Goal: Information Seeking & Learning: Learn about a topic

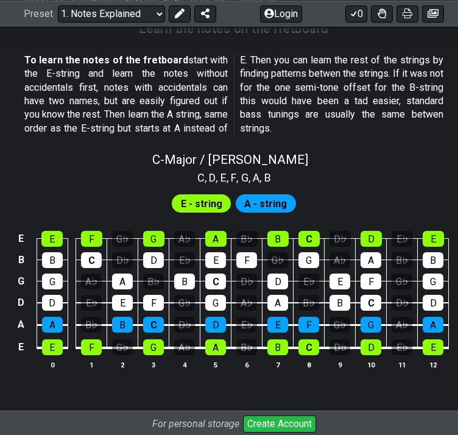
scroll to position [1105, 0]
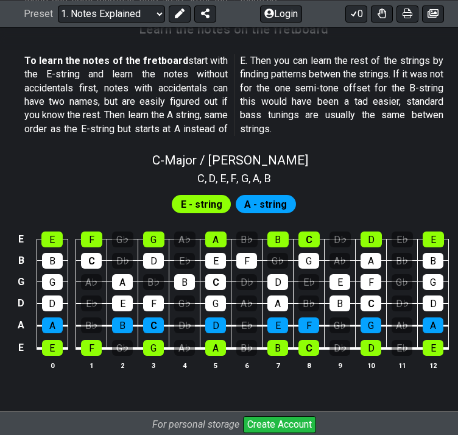
click at [151, 13] on select "Welcome to #fretflip! Initial Preset Custom Preset Minor Pentatonic Major Penta…" at bounding box center [111, 13] width 107 height 17
click at [58, 22] on select "Welcome to #fretflip! Initial Preset Custom Preset Minor Pentatonic Major Penta…" at bounding box center [111, 13] width 107 height 17
select select "/welcome"
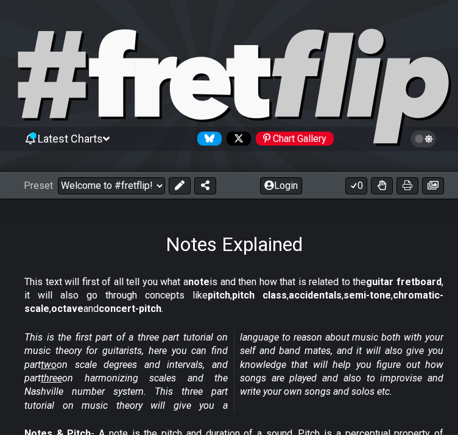
select select "C"
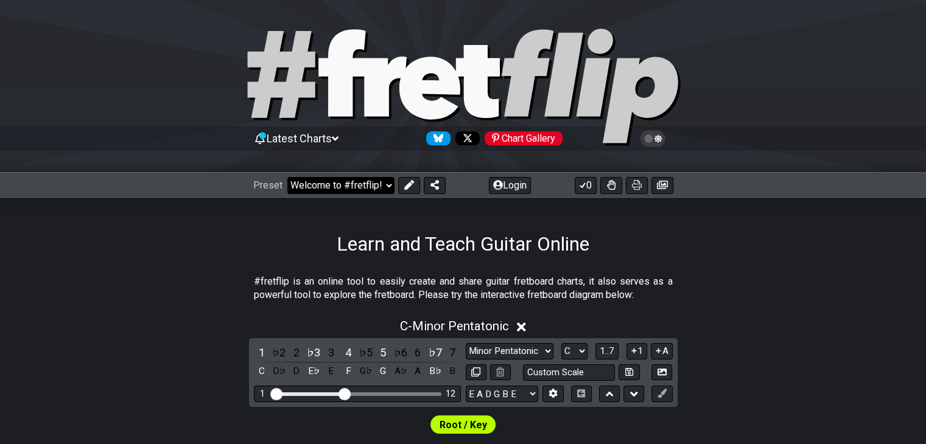
click at [376, 186] on select "Welcome to #fretflip! Initial Preset Custom Preset Minor Pentatonic Major Penta…" at bounding box center [340, 185] width 107 height 17
click at [287, 177] on select "Welcome to #fretflip! Initial Preset Custom Preset Minor Pentatonic Major Penta…" at bounding box center [340, 185] width 107 height 17
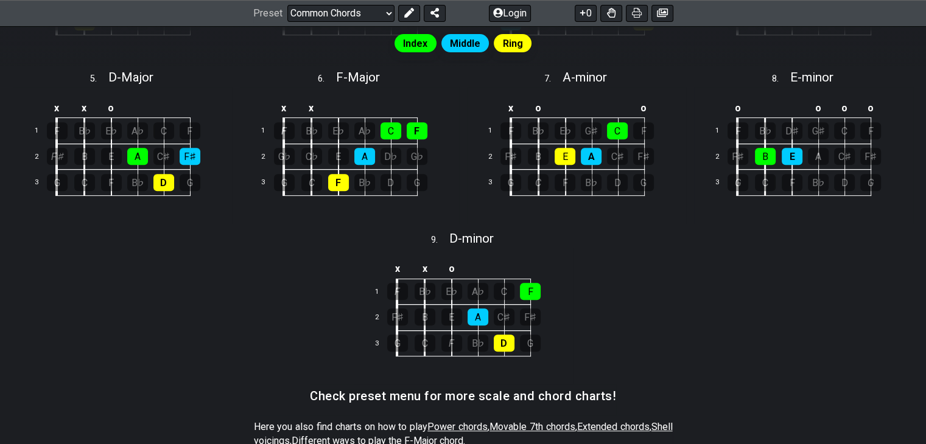
scroll to position [495, 0]
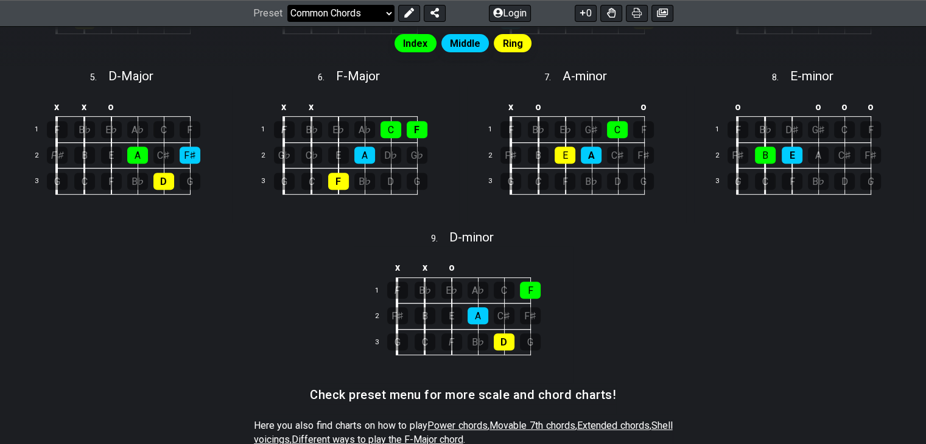
click at [389, 16] on select "Welcome to #fretflip! Initial Preset Custom Preset Minor Pentatonic Major Penta…" at bounding box center [340, 13] width 107 height 17
click at [287, 22] on select "Welcome to #fretflip! Initial Preset Custom Preset Minor Pentatonic Major Penta…" at bounding box center [340, 13] width 107 height 17
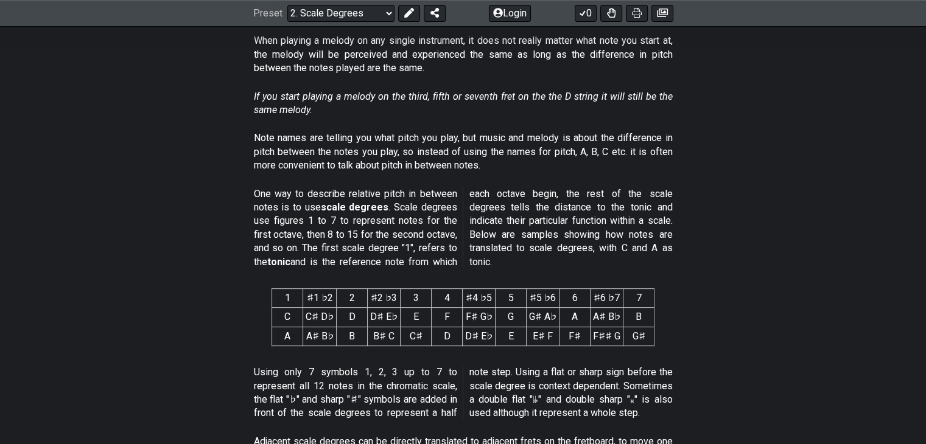
scroll to position [68, 0]
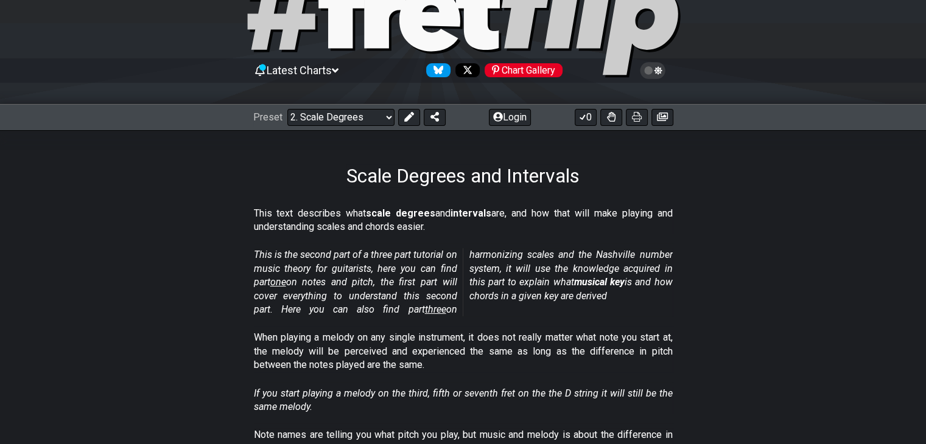
click at [407, 22] on icon at bounding box center [429, 19] width 61 height 63
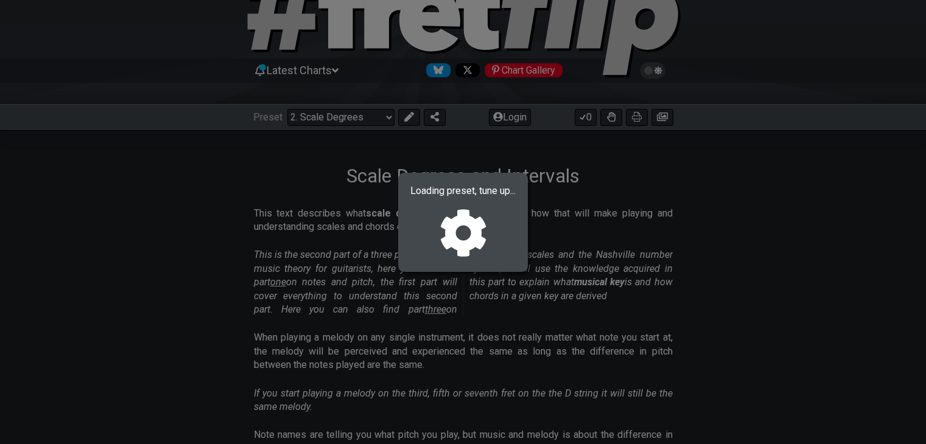
select select "/welcome"
select select "C"
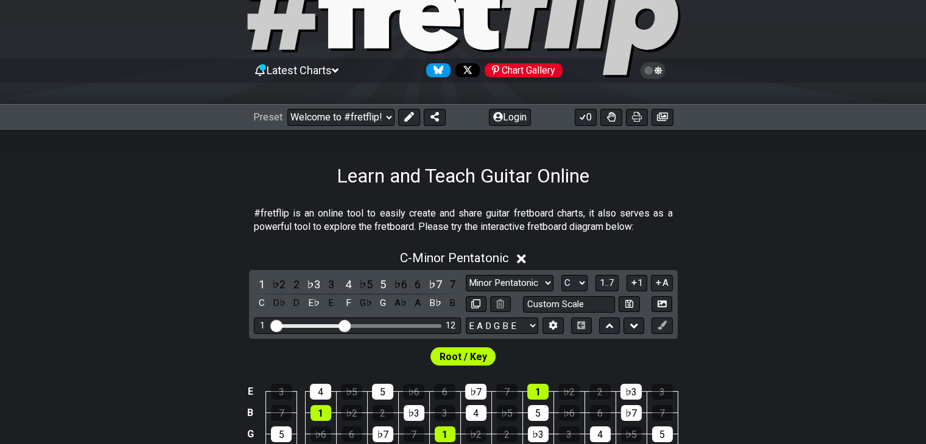
click at [457, 110] on div "Preset Welcome to #fretflip! Initial Preset Custom Preset Minor Pentatonic Majo…" at bounding box center [463, 117] width 926 height 27
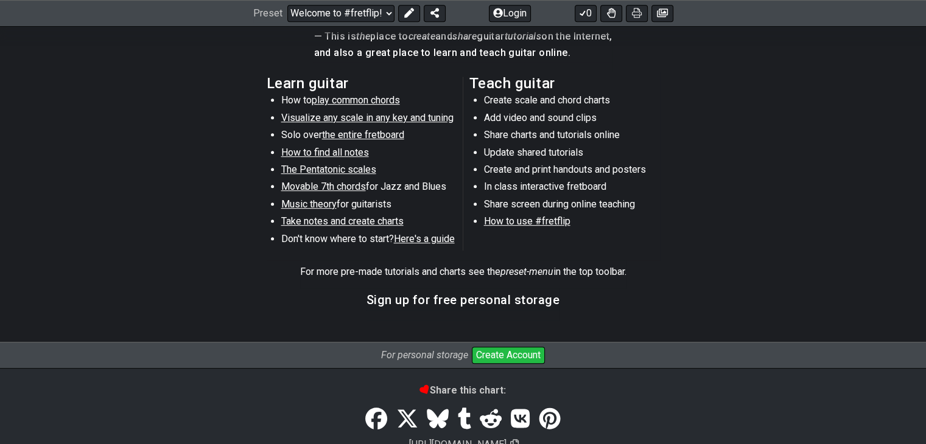
scroll to position [645, 0]
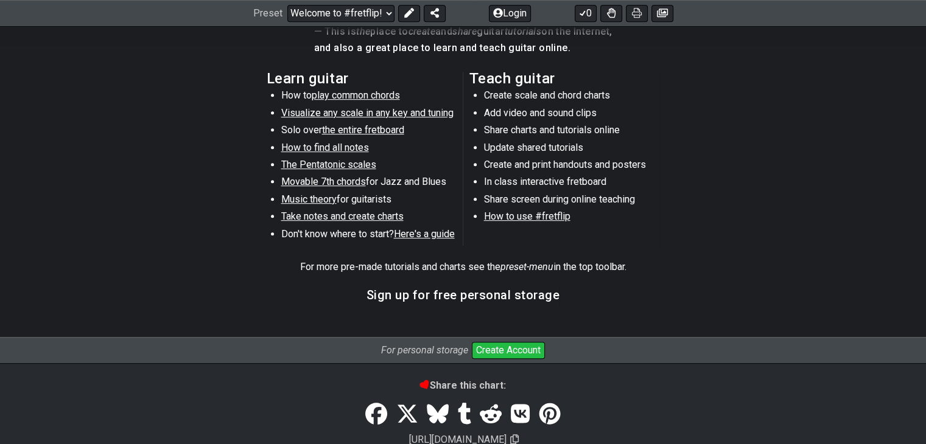
click at [315, 203] on span "Music theory" at bounding box center [308, 200] width 55 height 12
select select "/scale-degrees-and-intervals"
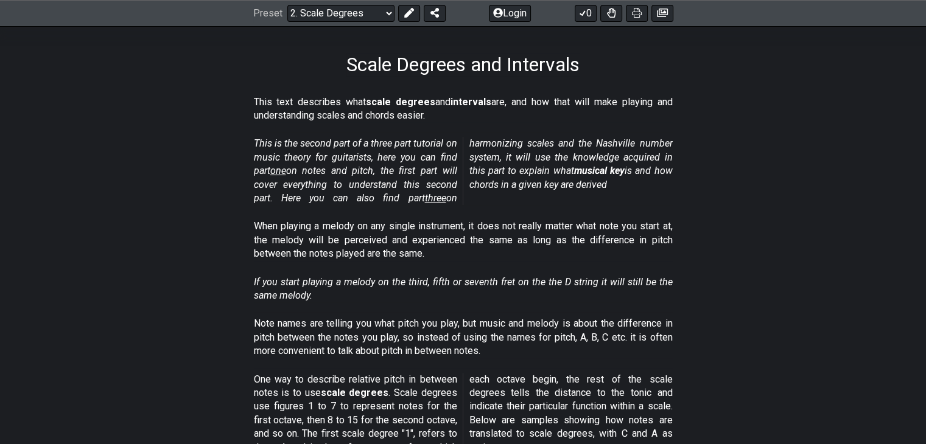
scroll to position [175, 0]
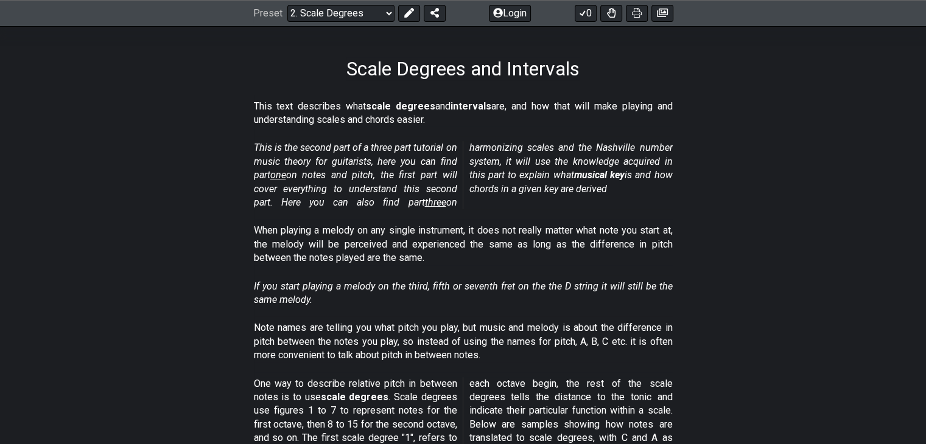
drag, startPoint x: 281, startPoint y: 175, endPoint x: 360, endPoint y: 120, distance: 96.2
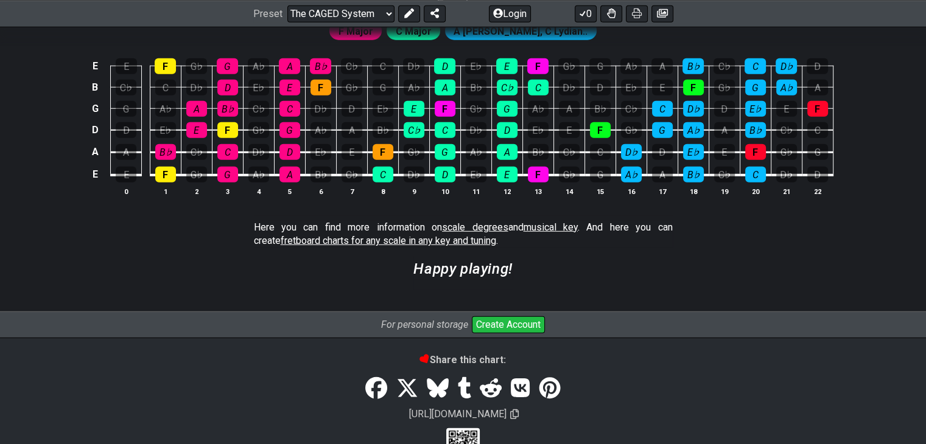
scroll to position [3415, 0]
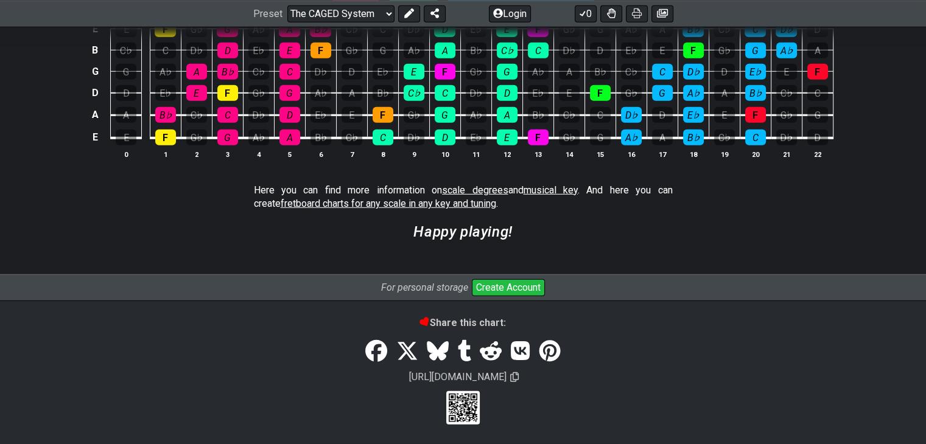
click at [450, 205] on span "fretboard charts for any scale in any key and tuning" at bounding box center [388, 204] width 215 height 12
select select "/guitar-scales"
select select "C"
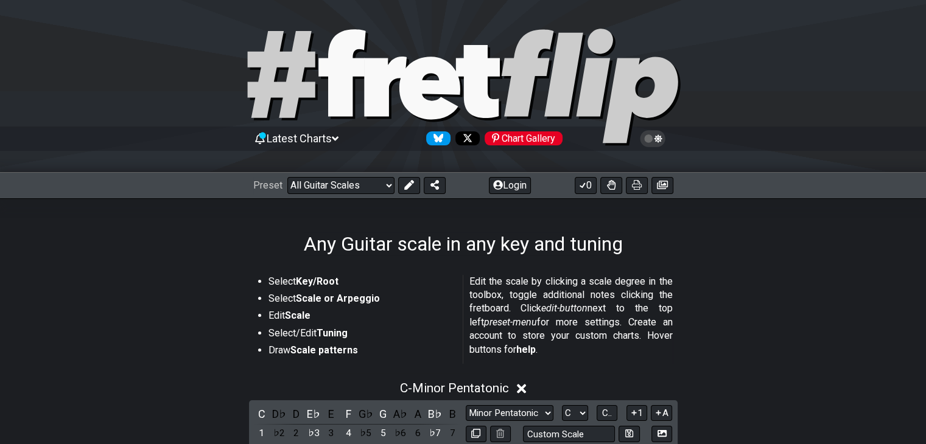
click at [492, 85] on icon at bounding box center [463, 88] width 438 height 122
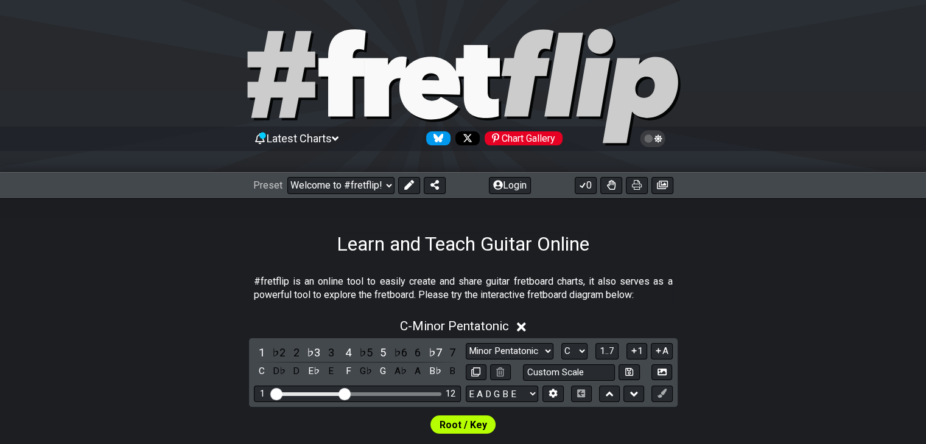
click at [338, 137] on icon at bounding box center [335, 138] width 7 height 11
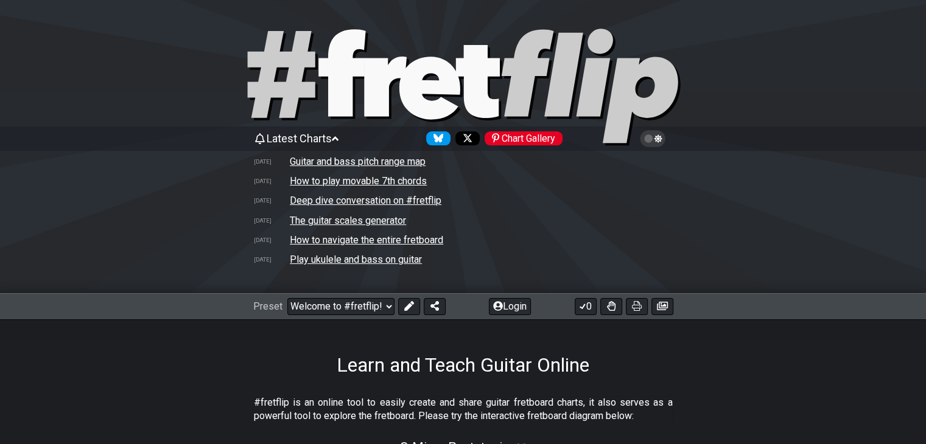
click at [358, 181] on td "How to play movable 7th chords" at bounding box center [358, 181] width 138 height 13
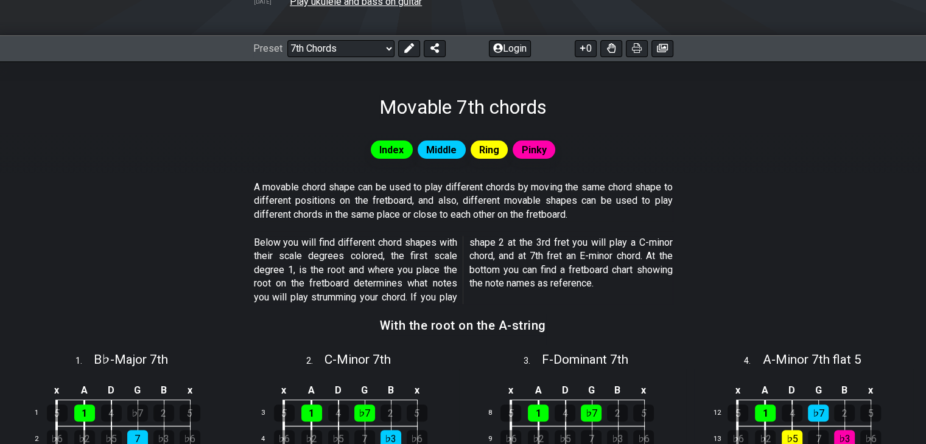
scroll to position [253, 0]
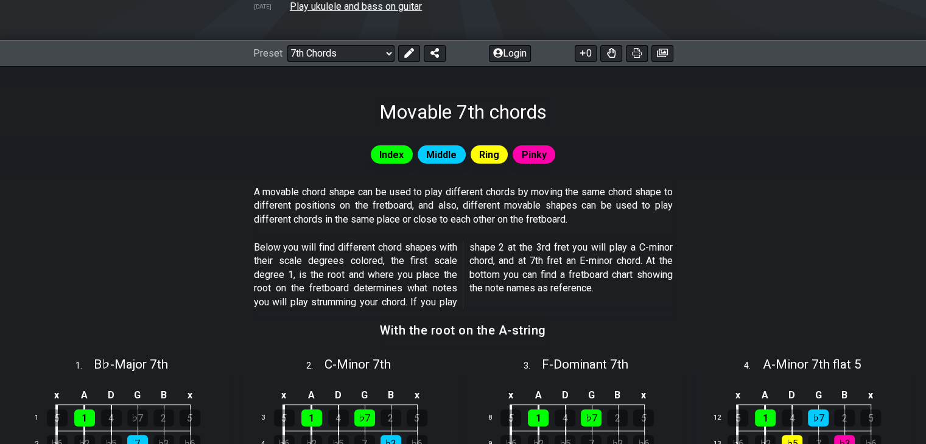
click at [340, 44] on div "Preset Welcome to #fretflip! Initial Preset Custom Preset Minor Pentatonic Majo…" at bounding box center [463, 53] width 926 height 27
click at [341, 48] on select "Welcome to #fretflip! Initial Preset Custom Preset Minor Pentatonic Major Penta…" at bounding box center [340, 53] width 107 height 17
click at [287, 62] on select "Welcome to #fretflip! Initial Preset Custom Preset Minor Pentatonic Major Penta…" at bounding box center [340, 53] width 107 height 17
select select "/power-chords"
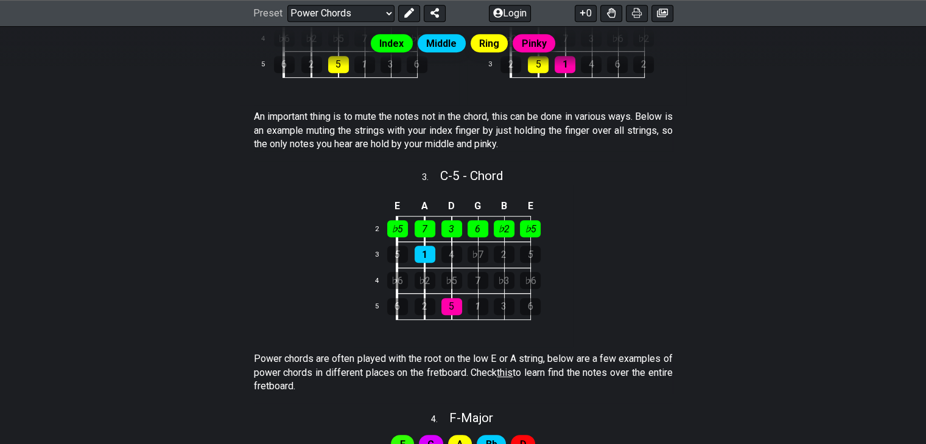
scroll to position [498, 0]
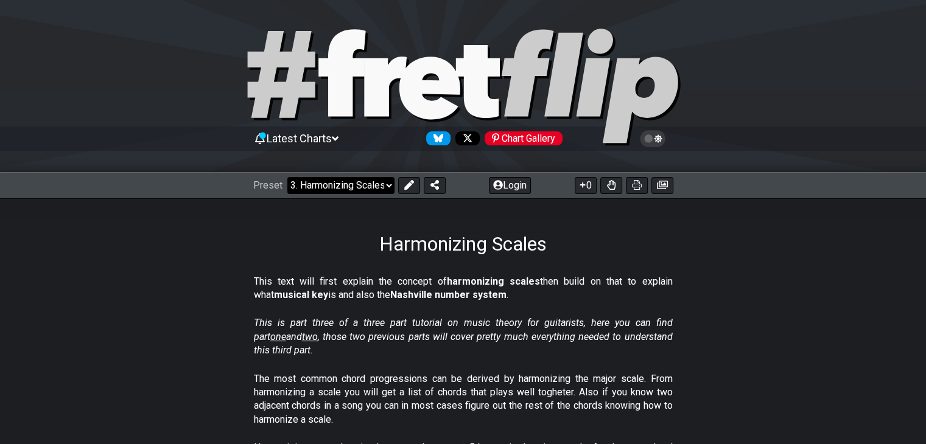
click at [363, 187] on select "Welcome to #fretflip! Initial Preset Custom Preset Minor Pentatonic Major Penta…" at bounding box center [340, 185] width 107 height 17
click at [560, 375] on p "The most common chord progressions can be derived by harmonizing the major scal…" at bounding box center [463, 399] width 419 height 55
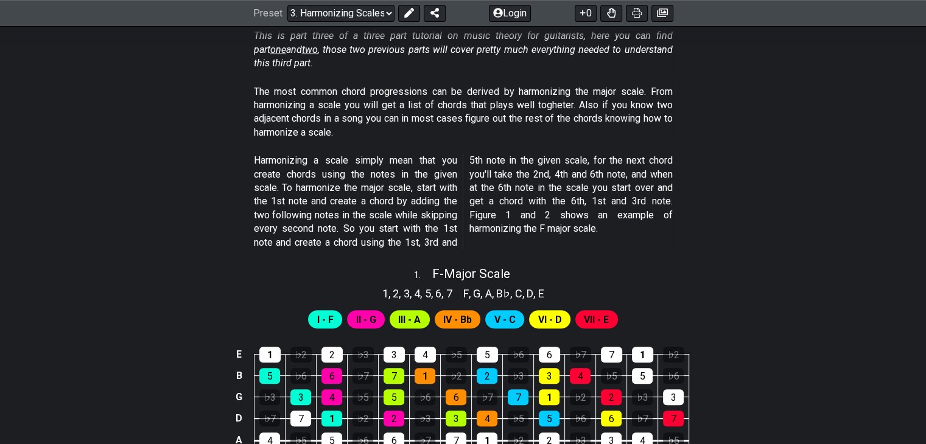
scroll to position [287, 0]
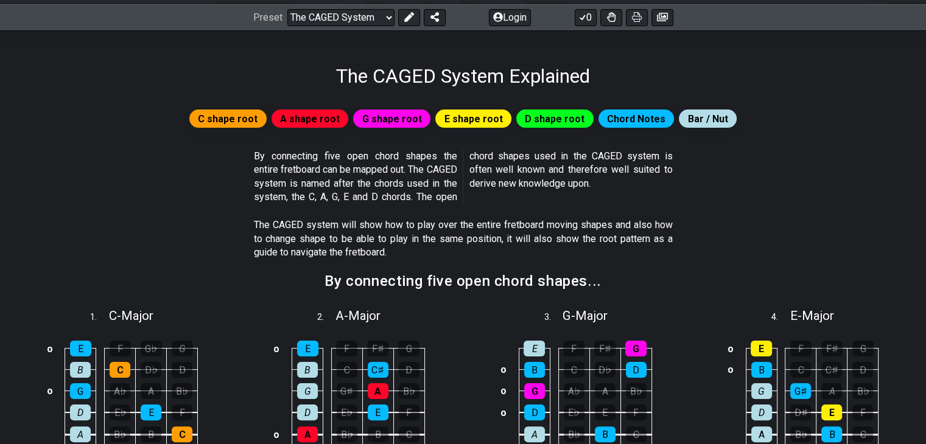
scroll to position [77, 0]
